Goal: Use online tool/utility: Use online tool/utility

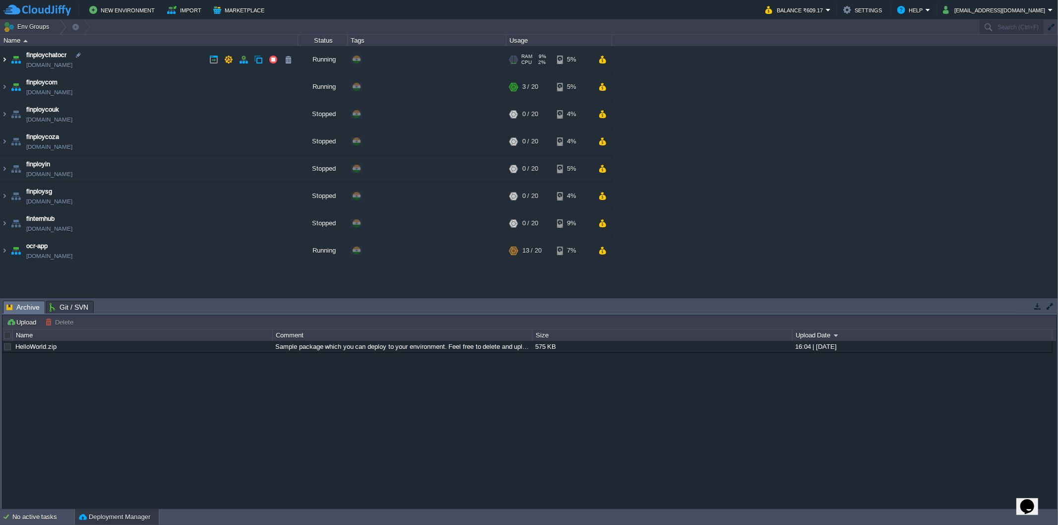
click at [5, 56] on img at bounding box center [4, 59] width 8 height 27
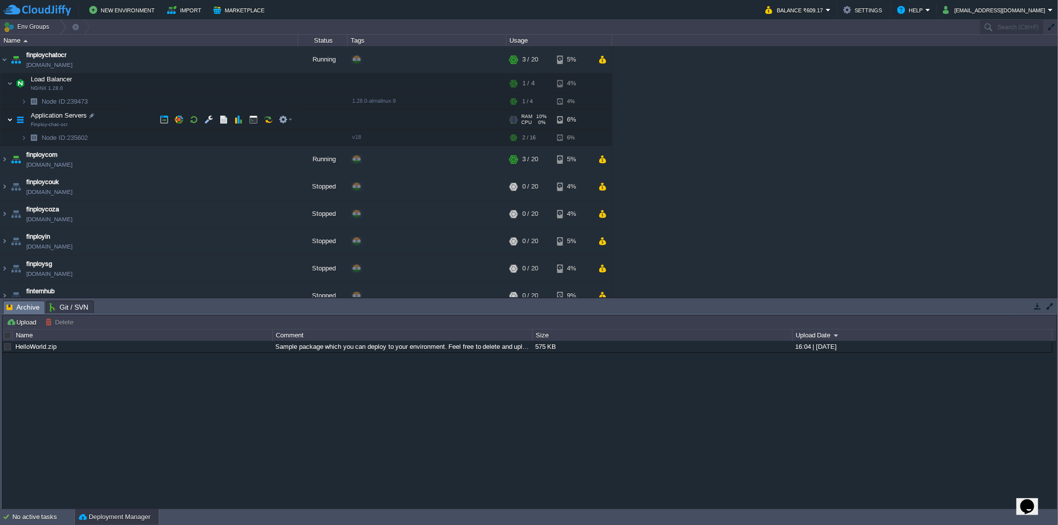
click at [7, 120] on img at bounding box center [10, 120] width 6 height 20
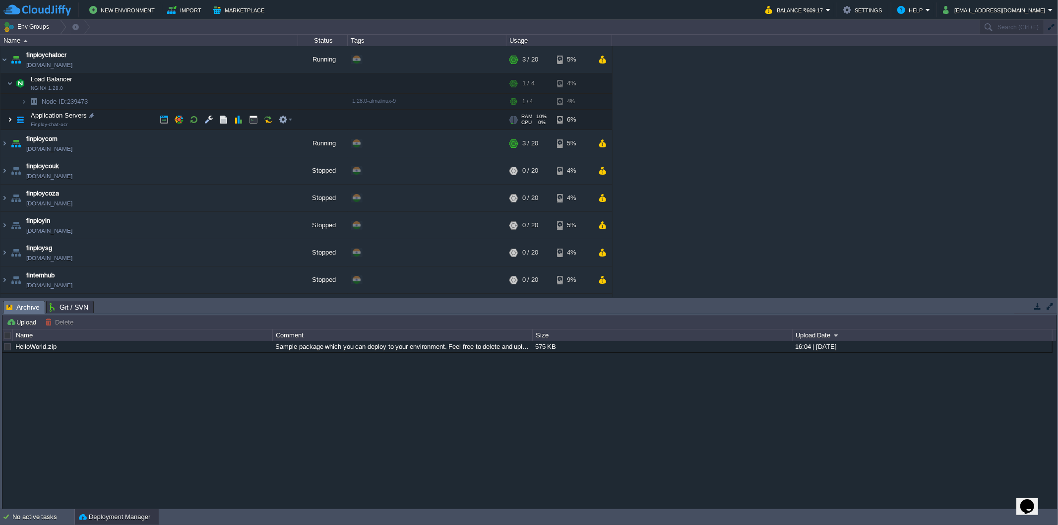
click at [8, 117] on img at bounding box center [10, 120] width 6 height 20
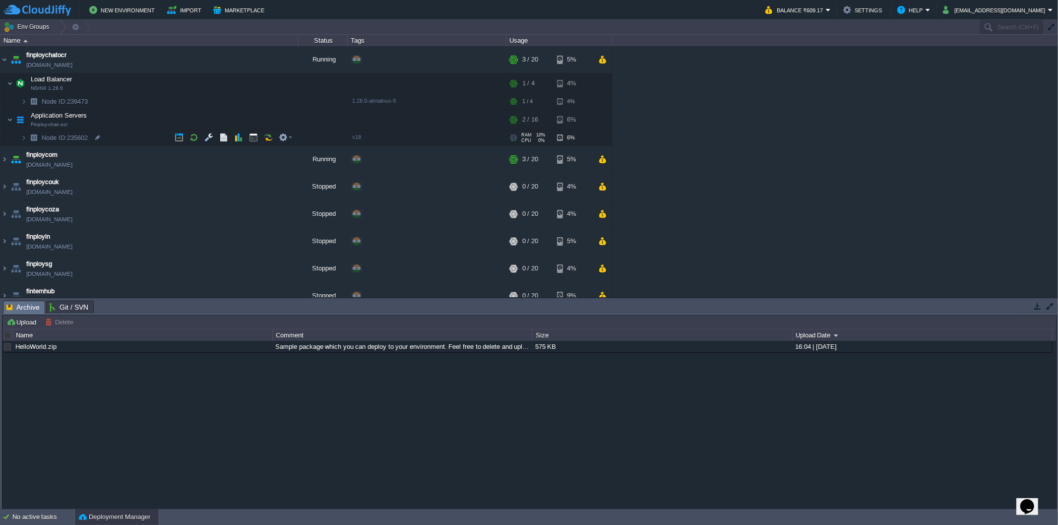
click at [25, 137] on td "Node ID: 235602" at bounding box center [148, 138] width 297 height 16
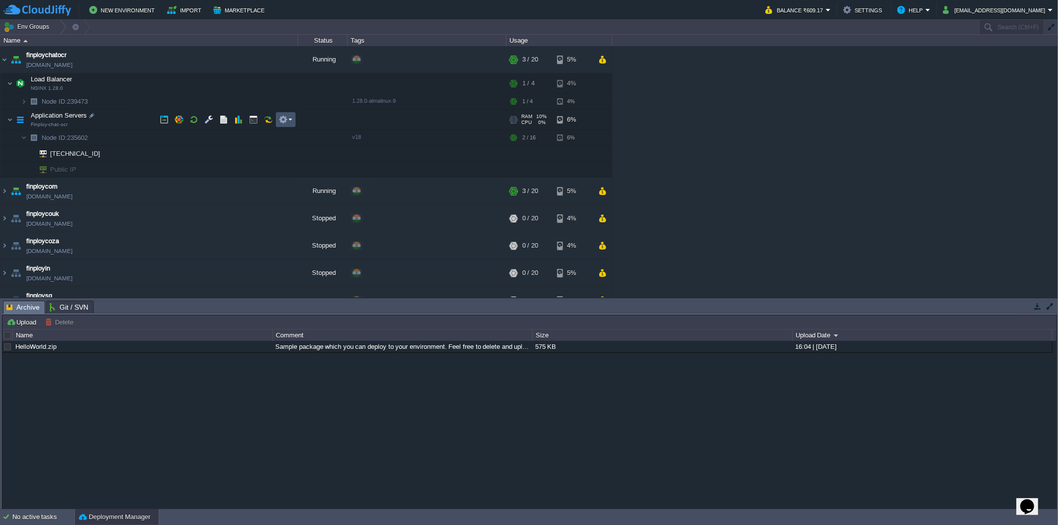
click at [285, 121] on button "button" at bounding box center [283, 119] width 9 height 9
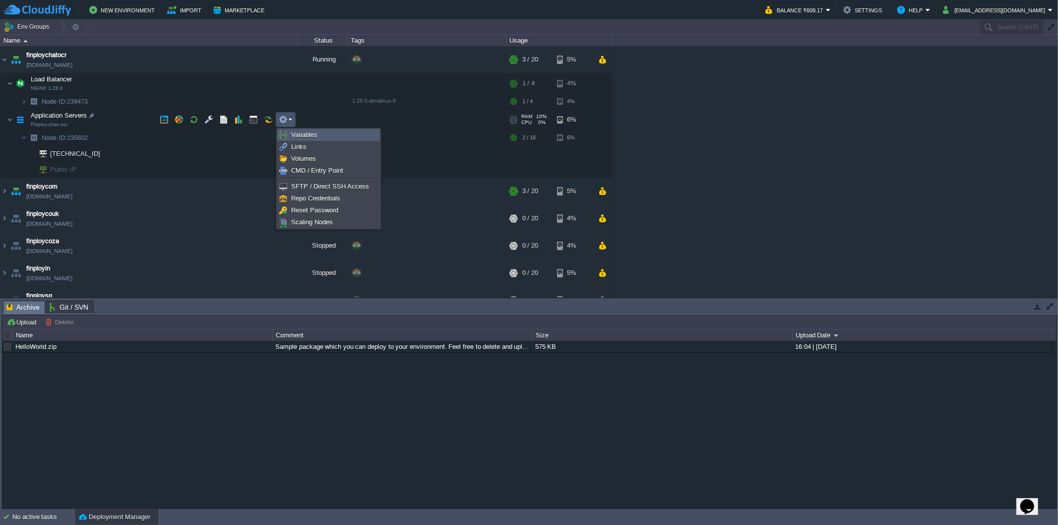
click at [289, 130] on link "Variables" at bounding box center [329, 134] width 102 height 11
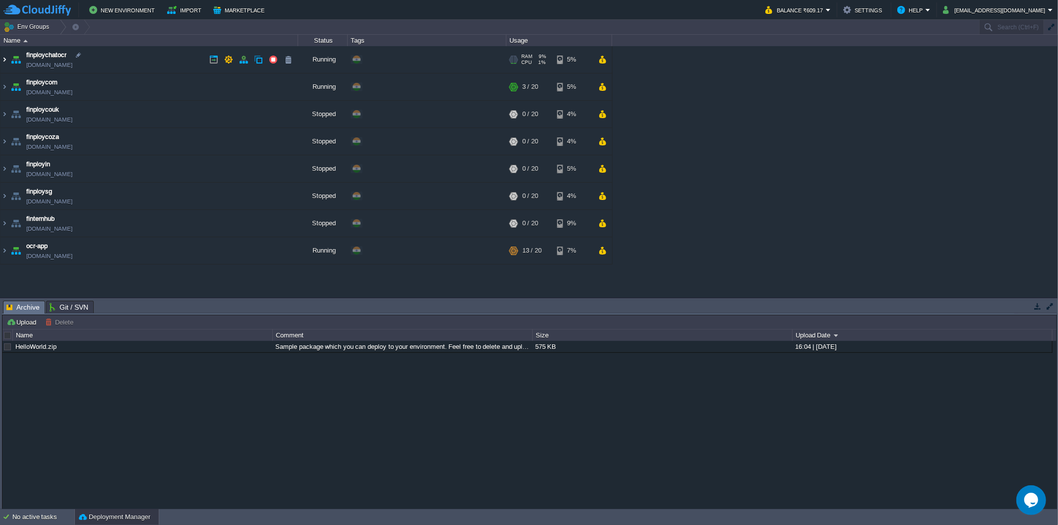
click at [3, 63] on img at bounding box center [4, 59] width 8 height 27
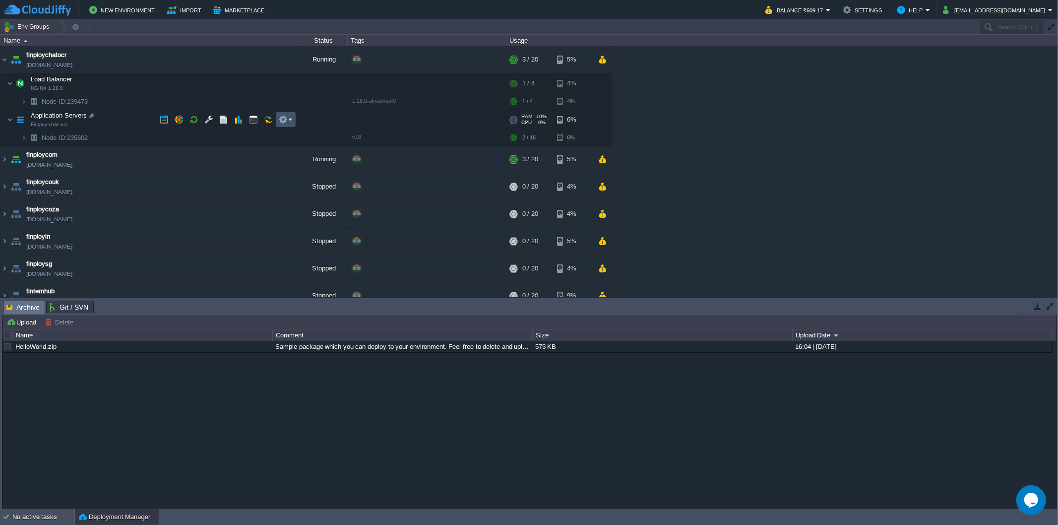
click at [283, 122] on button "button" at bounding box center [283, 119] width 9 height 9
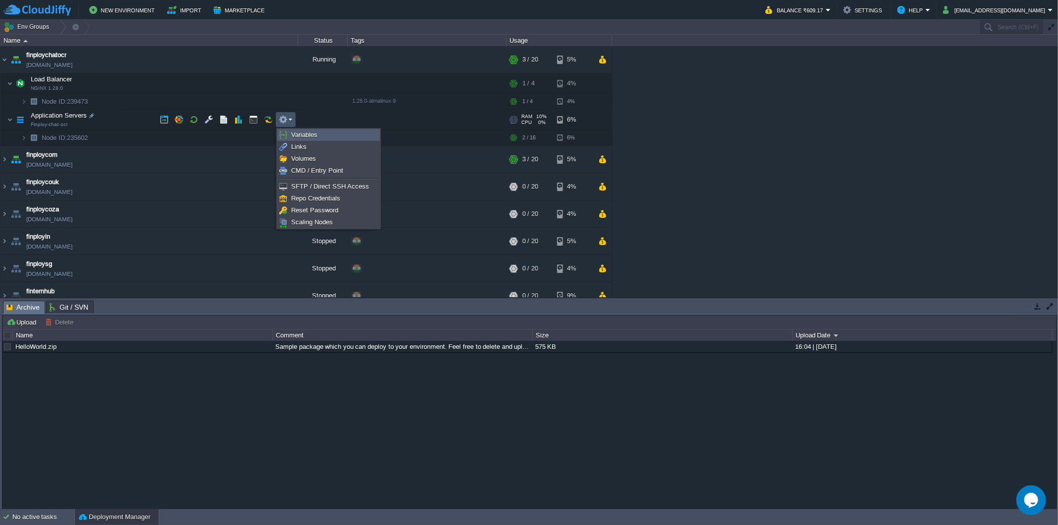
click at [290, 131] on link "Variables" at bounding box center [329, 134] width 102 height 11
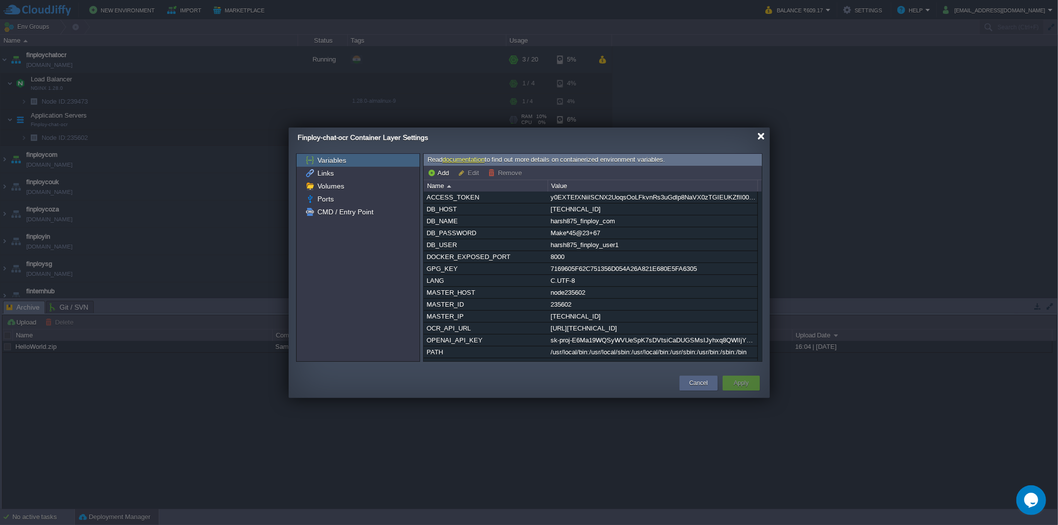
click at [760, 135] on div at bounding box center [760, 135] width 7 height 7
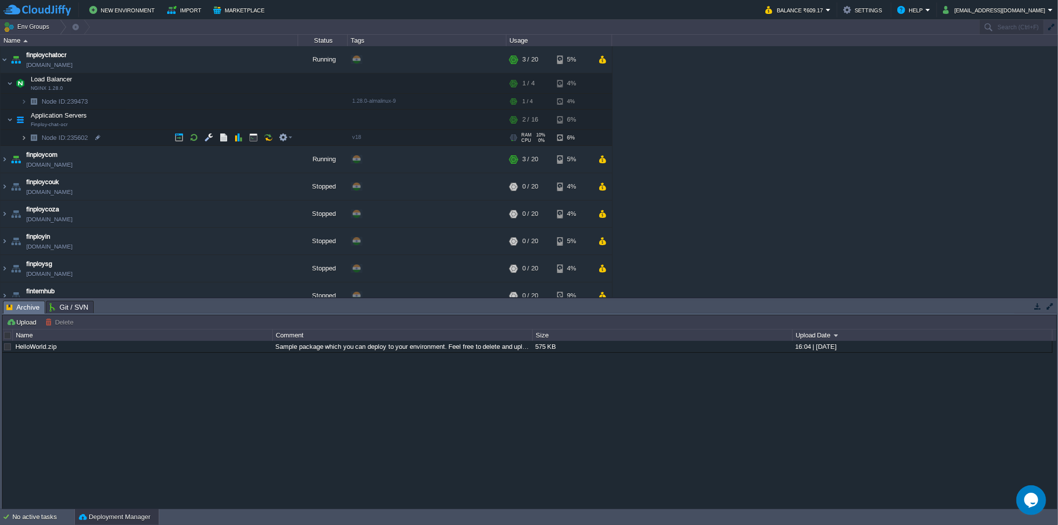
click at [25, 135] on img at bounding box center [24, 137] width 6 height 15
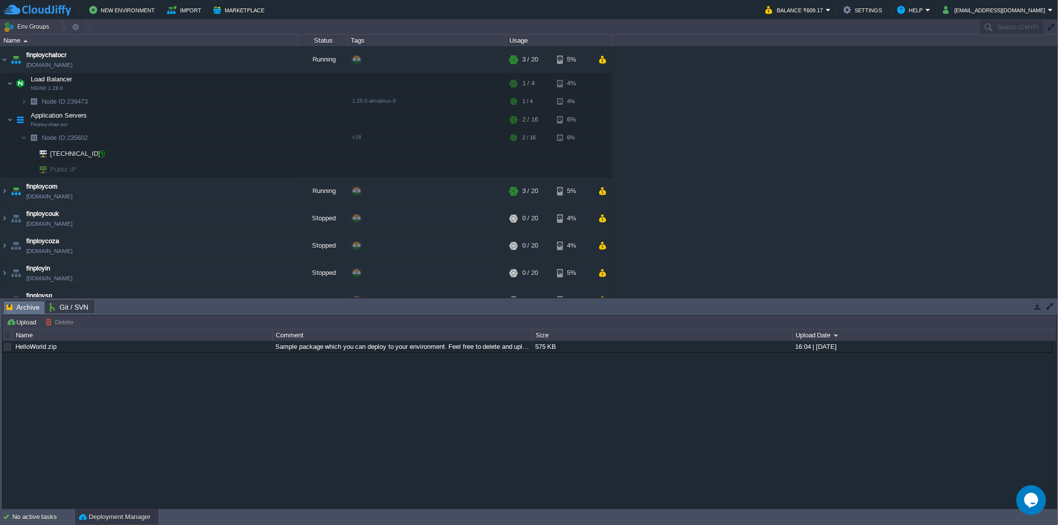
drag, startPoint x: 102, startPoint y: 155, endPoint x: 120, endPoint y: 227, distance: 73.6
click at [102, 155] on div at bounding box center [101, 153] width 9 height 9
click at [1, 195] on img at bounding box center [4, 190] width 8 height 27
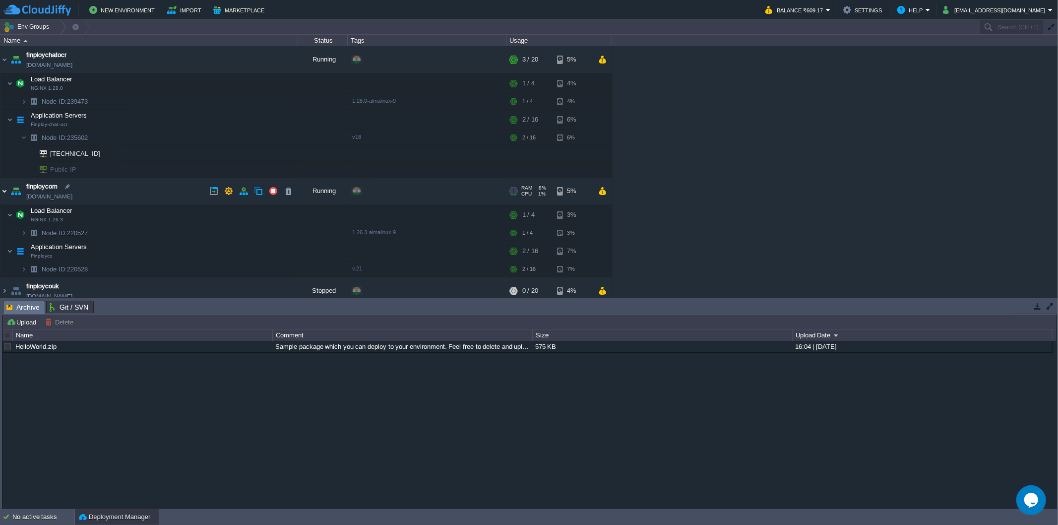
click at [4, 190] on img at bounding box center [4, 190] width 8 height 27
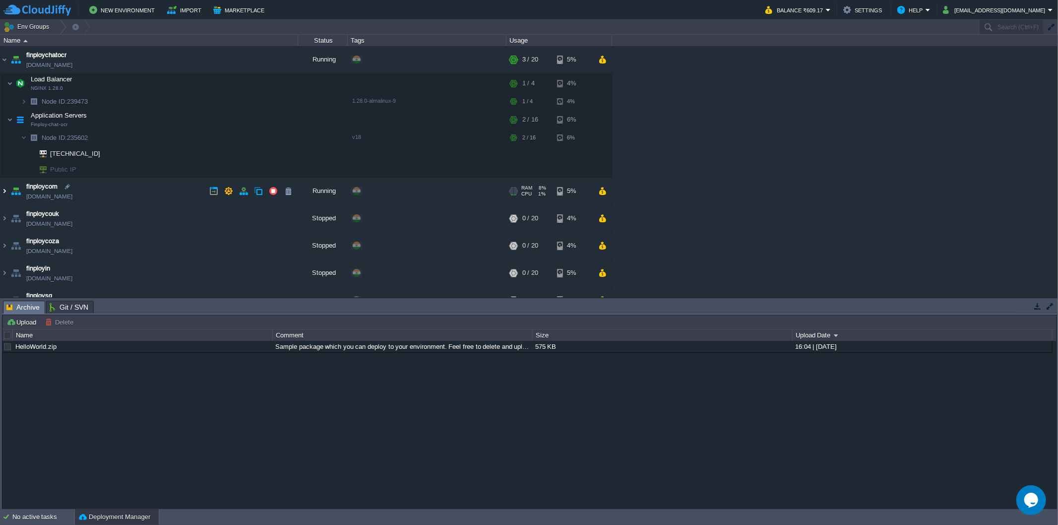
click at [4, 190] on img at bounding box center [4, 190] width 8 height 27
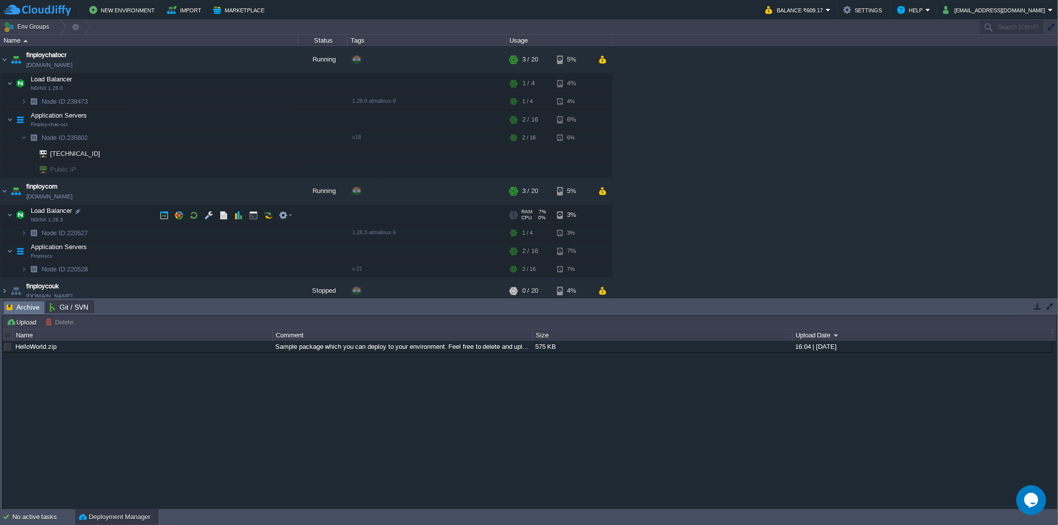
click at [6, 214] on img at bounding box center [3, 209] width 6 height 9
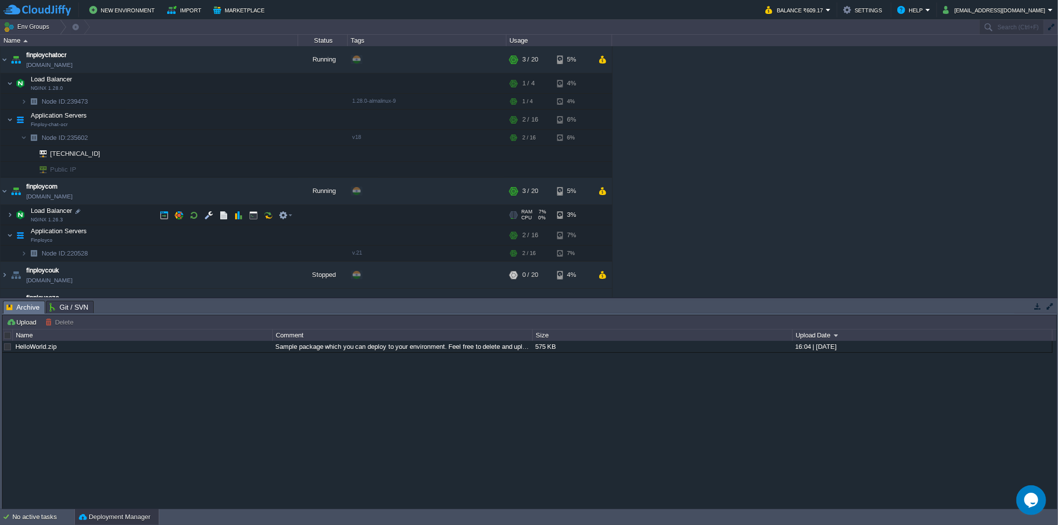
click at [6, 214] on img at bounding box center [3, 209] width 6 height 9
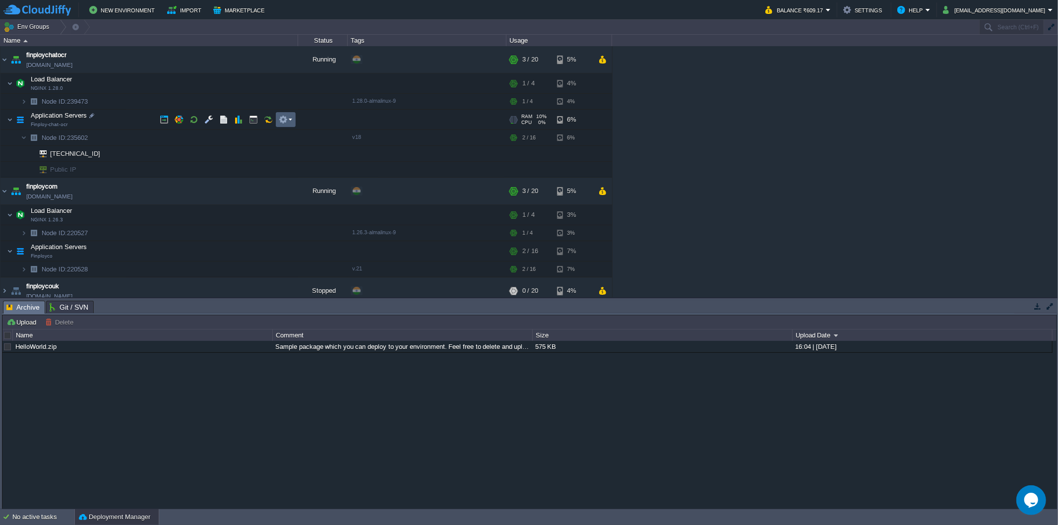
click at [286, 121] on button "button" at bounding box center [283, 119] width 9 height 9
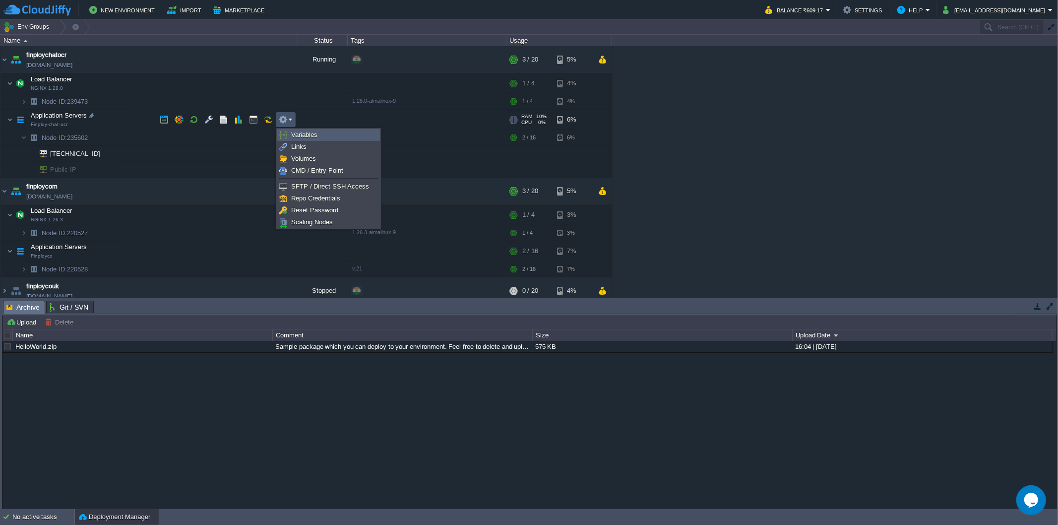
click at [294, 137] on span "Variables" at bounding box center [304, 134] width 26 height 7
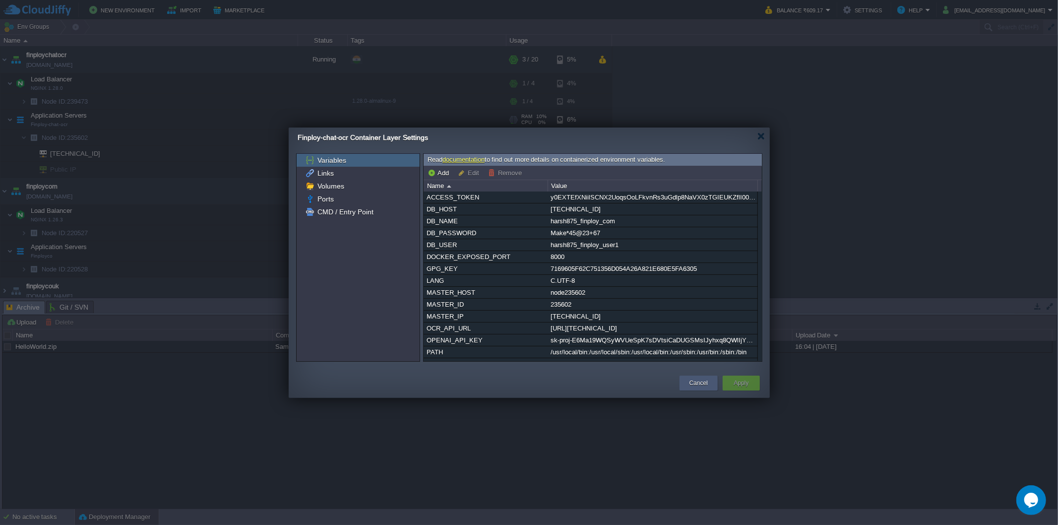
click at [707, 385] on button "Cancel" at bounding box center [698, 383] width 18 height 10
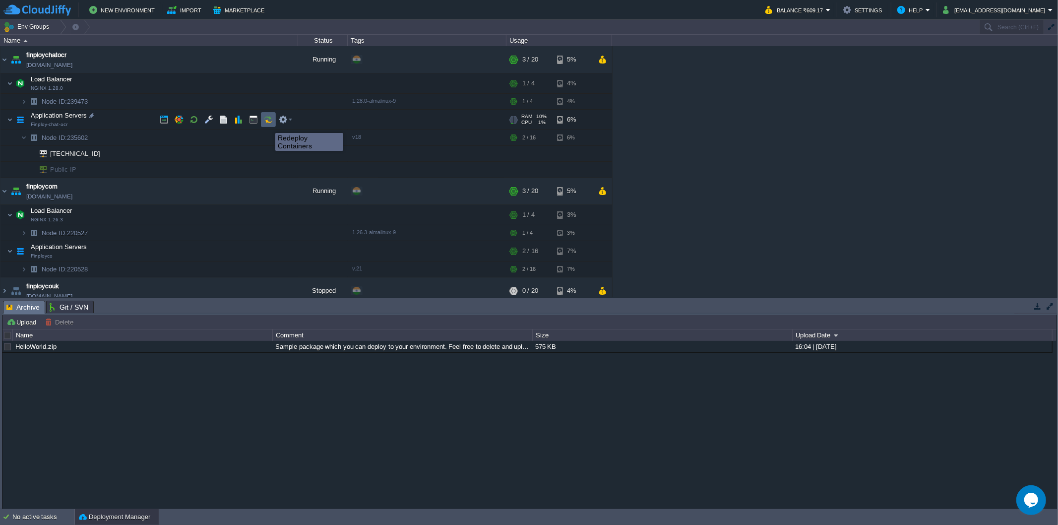
click at [268, 123] on button "button" at bounding box center [268, 119] width 9 height 9
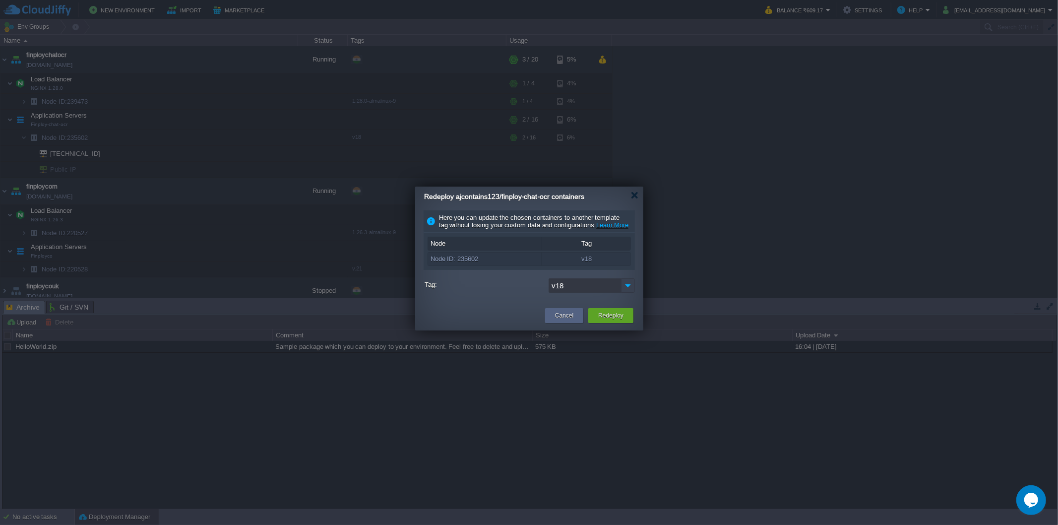
click at [626, 290] on img at bounding box center [628, 285] width 14 height 14
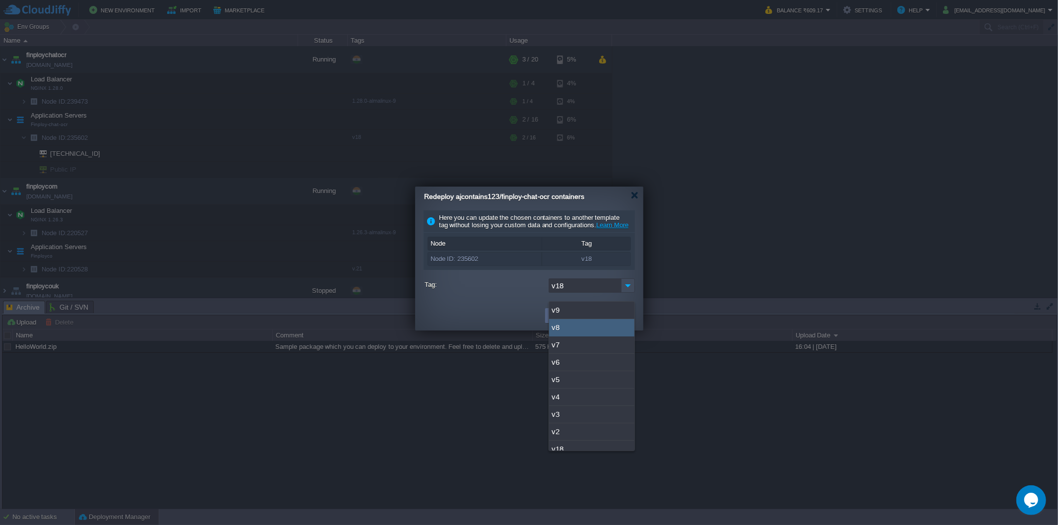
click at [511, 323] on td at bounding box center [481, 315] width 122 height 18
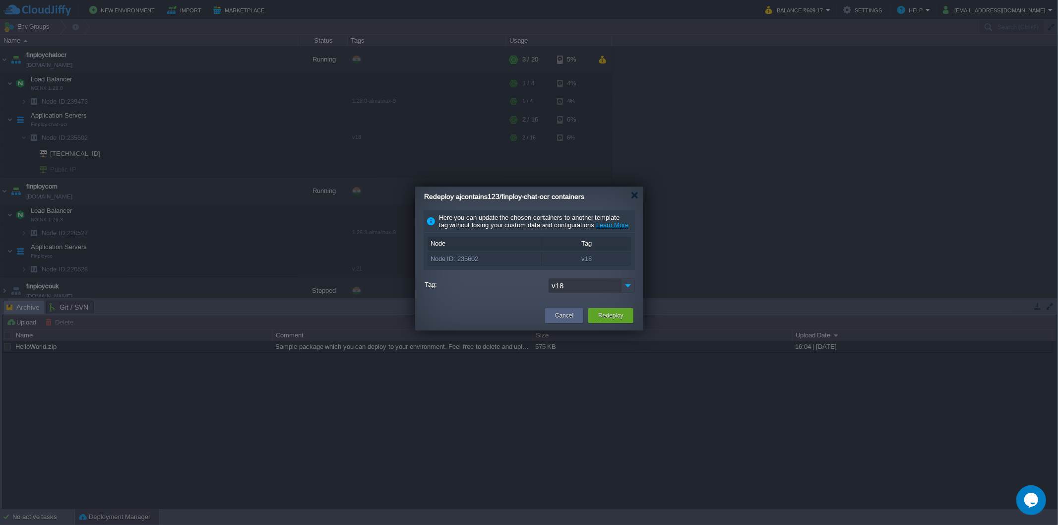
click at [631, 293] on img at bounding box center [628, 285] width 14 height 14
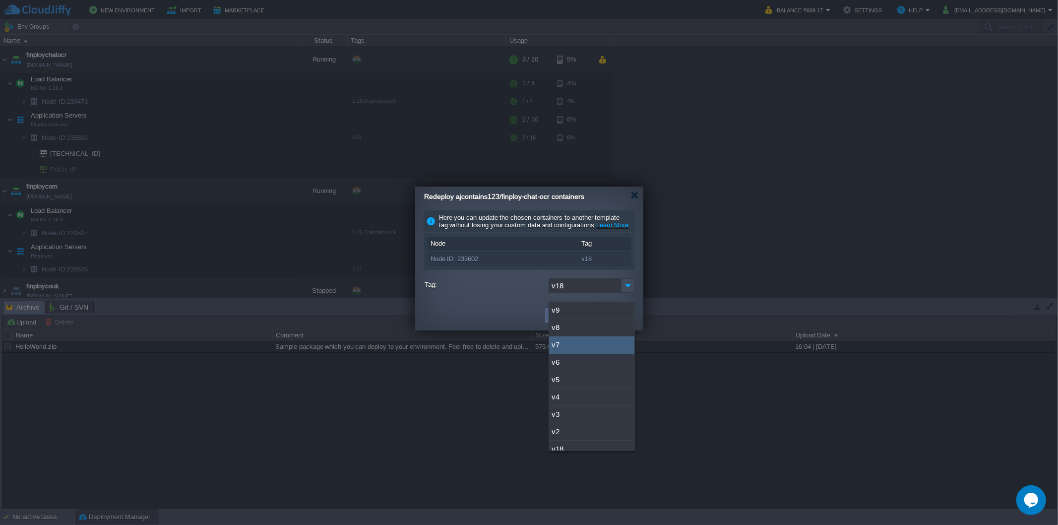
scroll to position [164, 0]
click at [495, 324] on td at bounding box center [481, 315] width 122 height 18
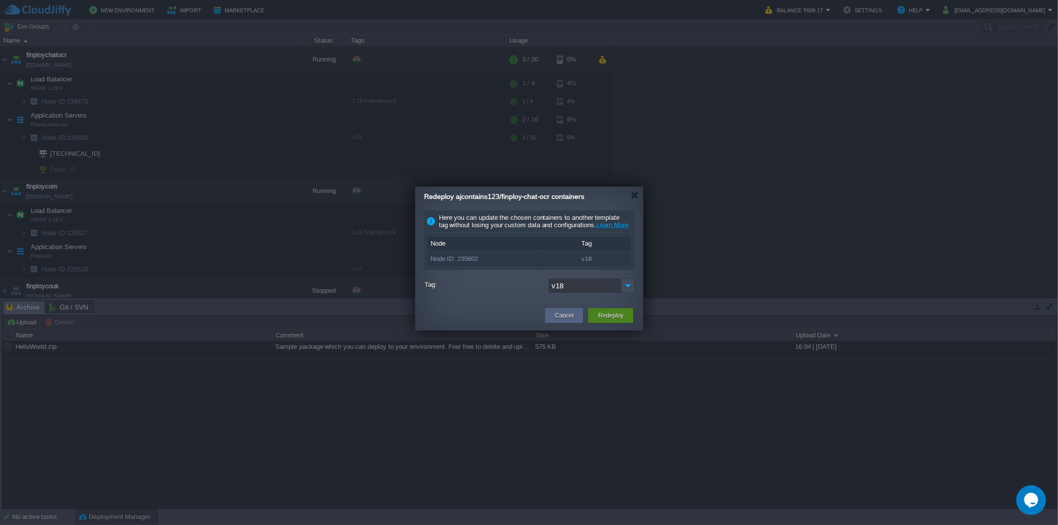
click at [607, 320] on button "Redeploy" at bounding box center [610, 315] width 25 height 10
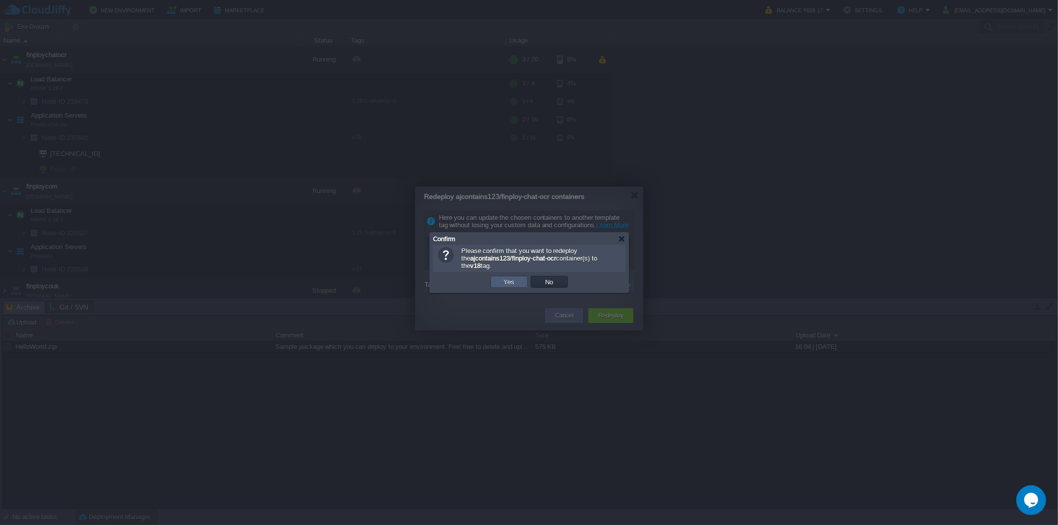
click at [522, 288] on td "Yes" at bounding box center [508, 282] width 37 height 12
